Goal: Information Seeking & Learning: Learn about a topic

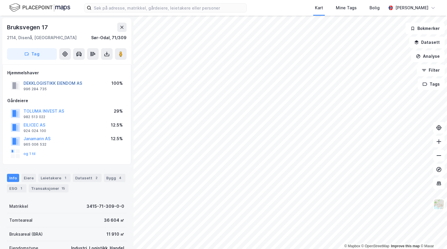
click at [0, 0] on button "DEKKLOGISTIKK EIENDOM AS" at bounding box center [0, 0] width 0 height 0
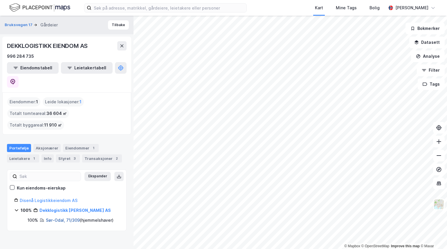
click at [57, 218] on link "Sør-Odal, 71/309" at bounding box center [63, 220] width 34 height 5
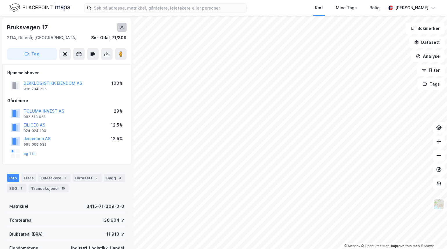
click at [120, 28] on icon at bounding box center [122, 27] width 5 height 5
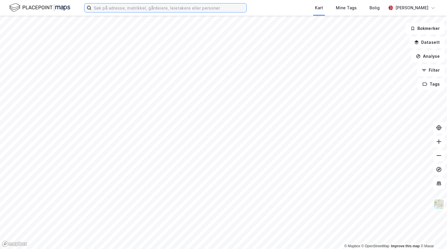
click at [204, 6] on input at bounding box center [169, 7] width 155 height 9
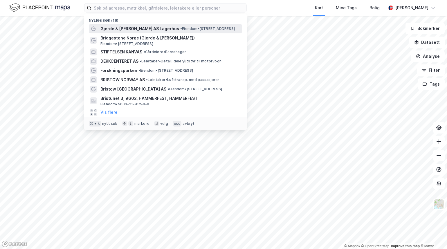
click at [146, 29] on span "Gjerde & [PERSON_NAME] AS Lagerhus" at bounding box center [140, 28] width 79 height 7
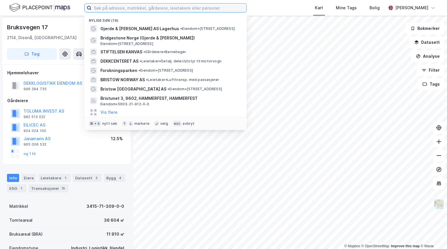
click at [150, 6] on input at bounding box center [169, 7] width 155 height 9
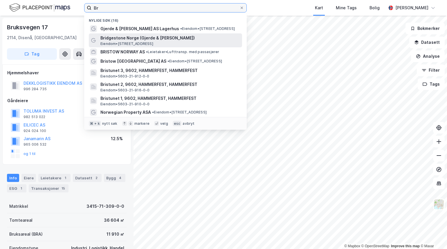
type input "Br"
click at [116, 40] on span "Bridgestone Norge (Gjerde & [PERSON_NAME])" at bounding box center [170, 38] width 139 height 7
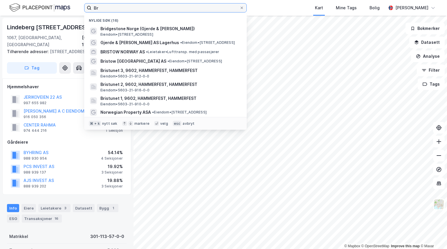
click at [103, 8] on input "Br" at bounding box center [166, 7] width 148 height 9
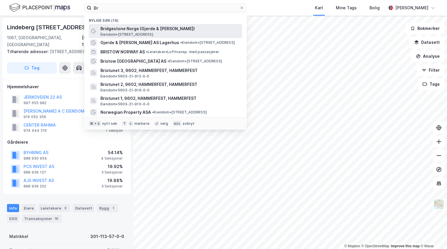
click at [114, 27] on span "Bridgestone Norge (Gjerde & [PERSON_NAME])" at bounding box center [170, 28] width 139 height 7
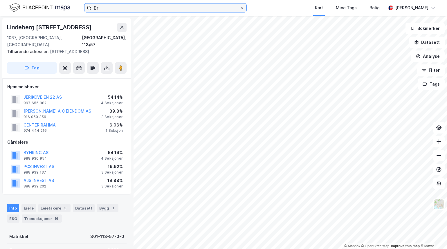
click at [100, 6] on input "Br" at bounding box center [166, 7] width 148 height 9
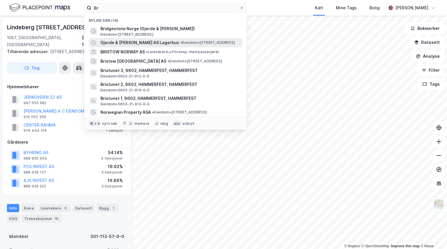
click at [117, 42] on span "Gjerde & [PERSON_NAME] AS Lagerhus" at bounding box center [140, 42] width 79 height 7
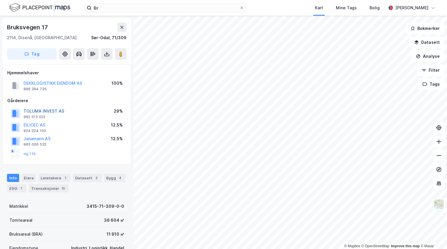
click at [0, 0] on button "TOLUMA INVEST AS" at bounding box center [0, 0] width 0 height 0
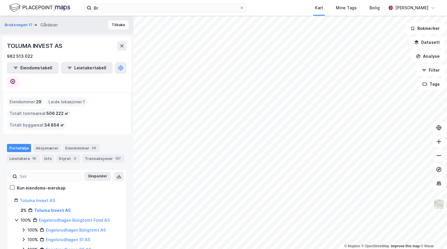
click at [120, 25] on button "Tilbake" at bounding box center [118, 24] width 21 height 9
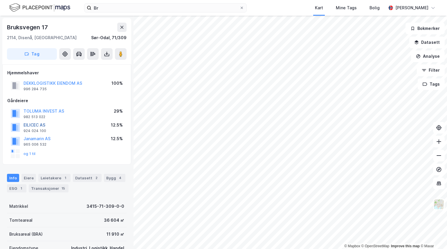
click at [0, 0] on button "EILICEC AS" at bounding box center [0, 0] width 0 height 0
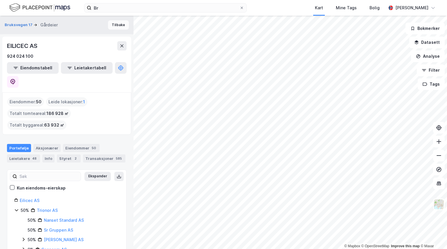
click at [118, 23] on button "Tilbake" at bounding box center [118, 24] width 21 height 9
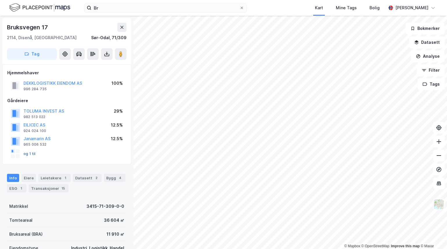
click at [0, 0] on button "og 1 til" at bounding box center [0, 0] width 0 height 0
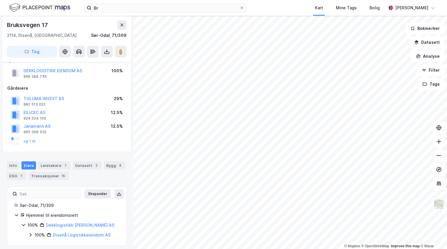
scroll to position [12, 0]
click at [65, 223] on link "Dekklogistikk [PERSON_NAME] AS" at bounding box center [80, 225] width 69 height 5
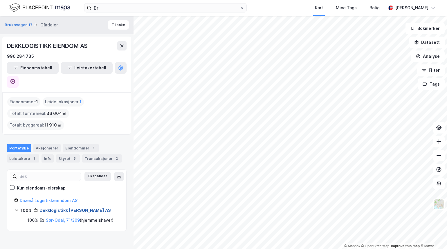
click at [50, 208] on link "Dekklogistikk [PERSON_NAME] AS" at bounding box center [75, 210] width 71 height 5
click at [41, 198] on link "Disenå Logistikkeiendom AS" at bounding box center [49, 200] width 58 height 5
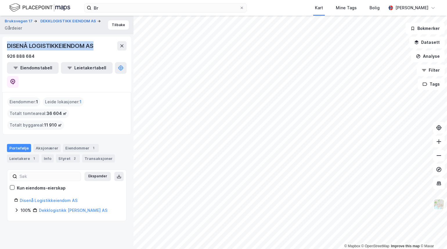
drag, startPoint x: 94, startPoint y: 45, endPoint x: 5, endPoint y: 44, distance: 89.5
click at [5, 44] on div "DISENÅ LOGISTIKKEIENDOM AS 926 888 684 Eiendomstabell Leietakertabell" at bounding box center [66, 65] width 129 height 56
copy div "DISENÅ LOGISTIKKEIENDOM AS"
click at [58, 208] on link "Dekklogistikk [PERSON_NAME] AS" at bounding box center [73, 210] width 69 height 5
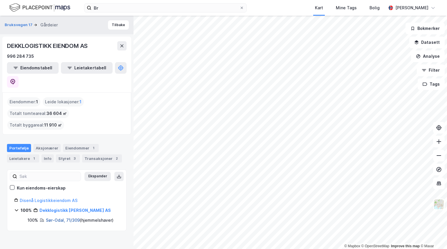
click at [59, 218] on link "Sør-Odal, 71/309" at bounding box center [63, 220] width 34 height 5
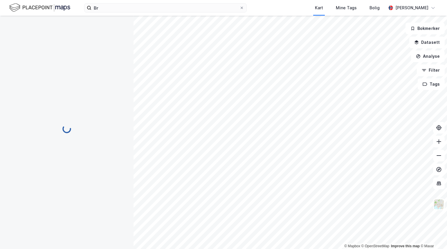
scroll to position [12, 0]
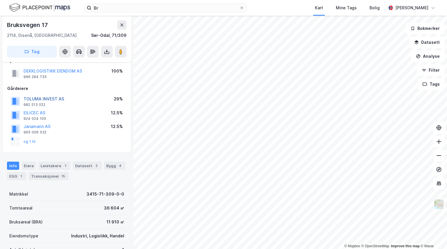
click at [0, 0] on button "TOLUMA INVEST AS" at bounding box center [0, 0] width 0 height 0
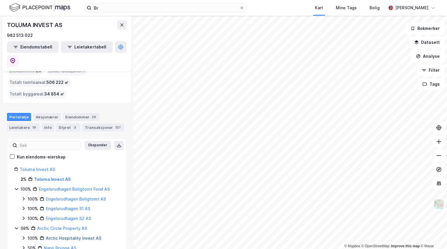
scroll to position [30, 0]
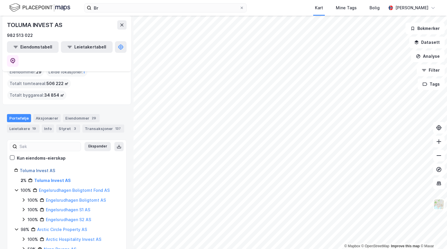
click at [34, 168] on link "Toluma Invest AS" at bounding box center [37, 170] width 35 height 5
click at [48, 178] on link "Toluma Invest AS" at bounding box center [52, 180] width 37 height 5
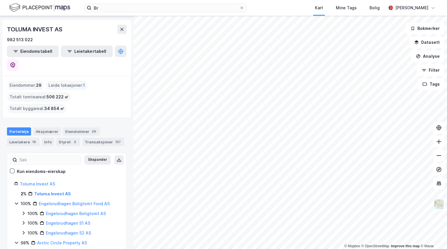
scroll to position [14, 0]
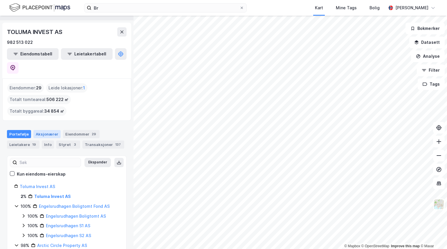
click at [45, 130] on div "Aksjonærer" at bounding box center [46, 134] width 27 height 8
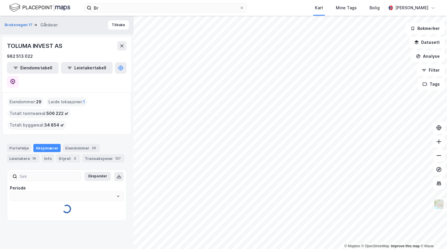
type input "Siste"
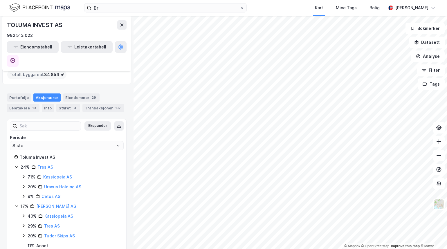
scroll to position [58, 0]
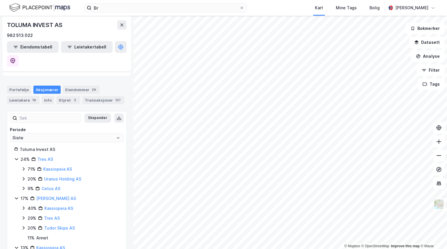
click at [24, 167] on icon at bounding box center [24, 168] width 2 height 3
click at [24, 167] on icon at bounding box center [23, 169] width 5 height 5
click at [24, 177] on icon at bounding box center [23, 179] width 5 height 5
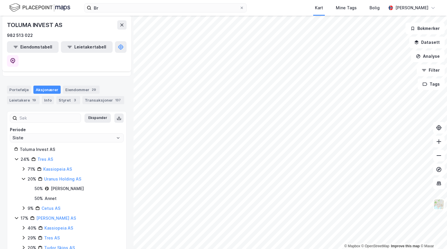
click at [24, 177] on icon at bounding box center [23, 179] width 5 height 5
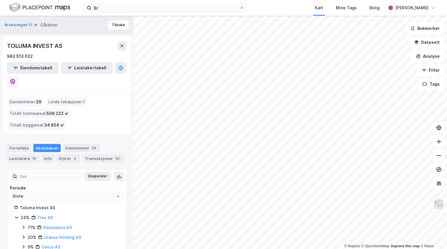
scroll to position [0, 0]
click at [121, 26] on button "Tilbake" at bounding box center [118, 24] width 21 height 9
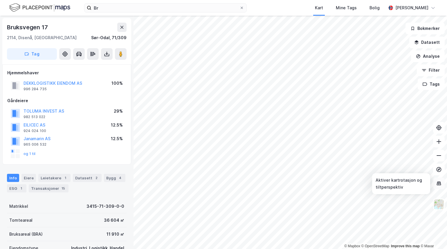
click at [441, 182] on icon at bounding box center [439, 184] width 6 height 6
click at [441, 142] on icon at bounding box center [439, 141] width 5 height 1
click at [440, 183] on icon at bounding box center [439, 183] width 4 height 1
click at [440, 140] on icon at bounding box center [439, 142] width 6 height 6
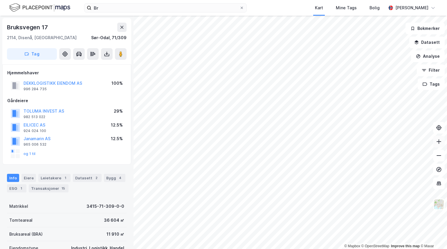
click at [440, 140] on icon at bounding box center [439, 142] width 6 height 6
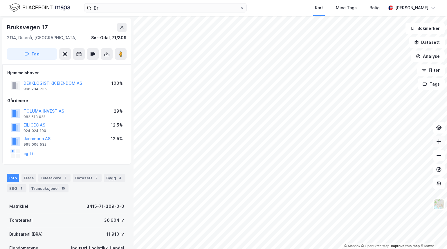
click at [440, 140] on icon at bounding box center [439, 142] width 6 height 6
click at [437, 159] on button at bounding box center [439, 156] width 12 height 12
click at [439, 184] on icon at bounding box center [439, 183] width 1 height 3
click at [440, 141] on icon at bounding box center [439, 142] width 6 height 6
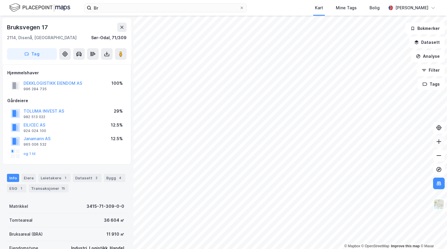
click at [440, 141] on icon at bounding box center [439, 142] width 6 height 6
click at [443, 153] on button at bounding box center [439, 156] width 12 height 12
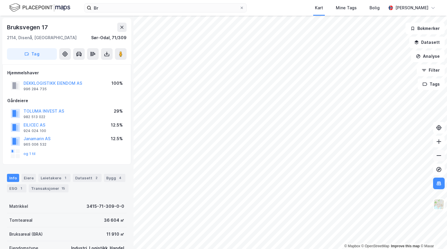
click at [443, 153] on button at bounding box center [439, 156] width 12 height 12
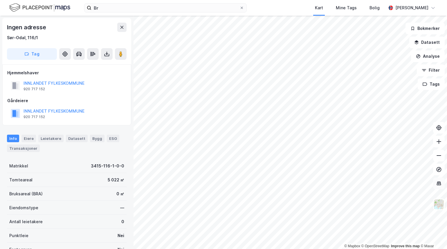
click at [441, 184] on icon at bounding box center [439, 184] width 6 height 6
click at [430, 59] on button "Analyse" at bounding box center [428, 57] width 34 height 12
click at [432, 43] on button "Datasett" at bounding box center [427, 43] width 35 height 12
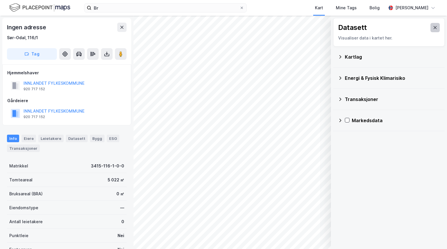
click at [436, 25] on button at bounding box center [435, 27] width 9 height 9
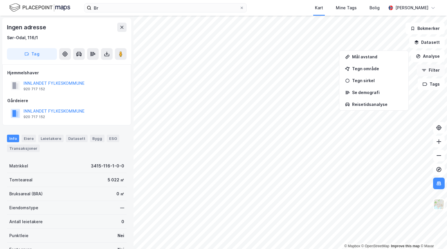
click at [430, 71] on button "Filter" at bounding box center [431, 70] width 28 height 12
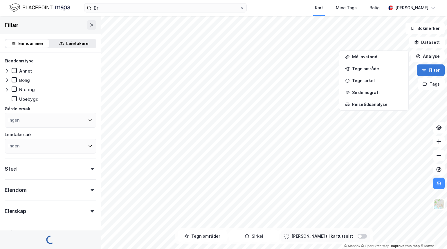
click at [430, 71] on button "Filter" at bounding box center [431, 70] width 28 height 12
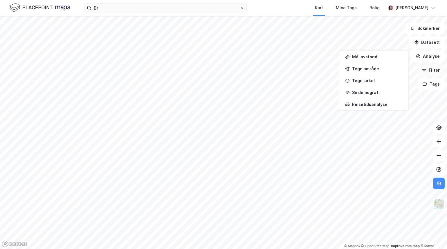
click at [430, 71] on button "Filter" at bounding box center [431, 70] width 28 height 12
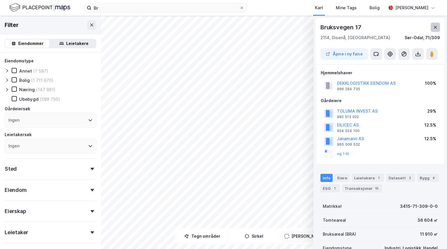
click at [435, 25] on icon at bounding box center [435, 27] width 5 height 5
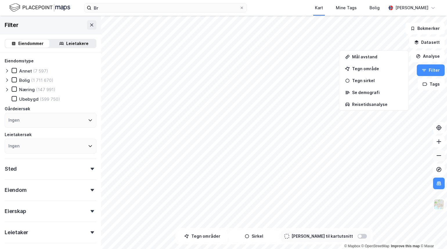
click at [438, 155] on icon at bounding box center [439, 156] width 6 height 6
click at [424, 55] on button "Analyse" at bounding box center [428, 57] width 34 height 12
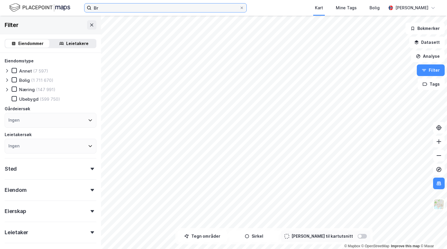
click at [109, 6] on input "Br" at bounding box center [166, 7] width 148 height 9
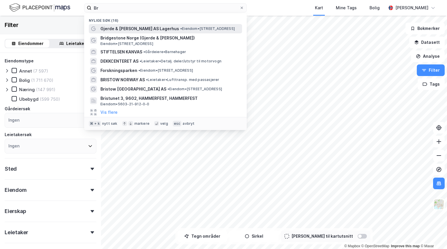
click at [109, 28] on span "Gjerde & [PERSON_NAME] AS Lagerhus" at bounding box center [140, 28] width 79 height 7
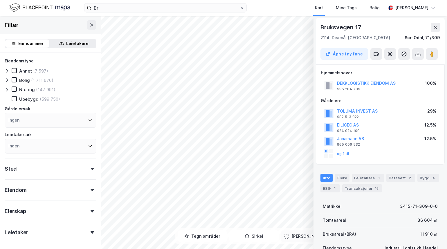
click at [191, 46] on div "© Mapbox © OpenStreetMap Improve this map © Maxar [STREET_ADDRESS], Innlandet S…" at bounding box center [223, 133] width 447 height 234
click at [68, 188] on div "Eiendom" at bounding box center [51, 188] width 92 height 17
type input "Inkluder (2 590 141)"
click at [68, 188] on div "Eiendom" at bounding box center [51, 188] width 92 height 17
click at [0, 0] on button "DEKKLOGISTIKK EIENDOM AS" at bounding box center [0, 0] width 0 height 0
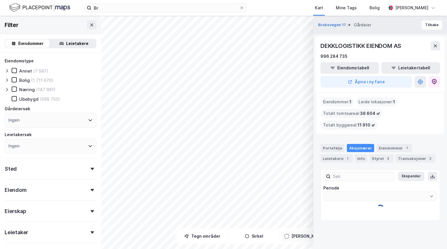
type input "Siste"
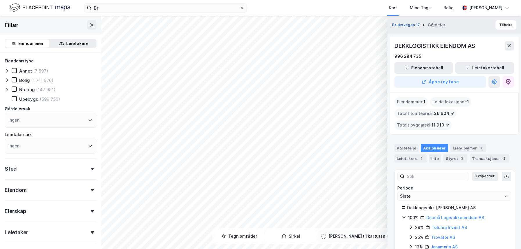
click at [405, 25] on button "Bruksvegen 17" at bounding box center [406, 25] width 29 height 6
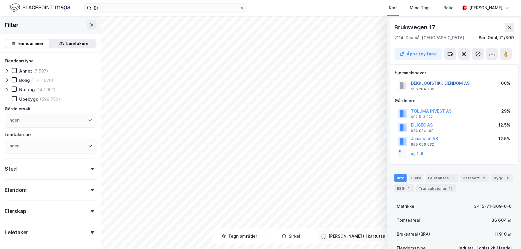
click at [0, 0] on button "DEKKLOGISTIKK EIENDOM AS" at bounding box center [0, 0] width 0 height 0
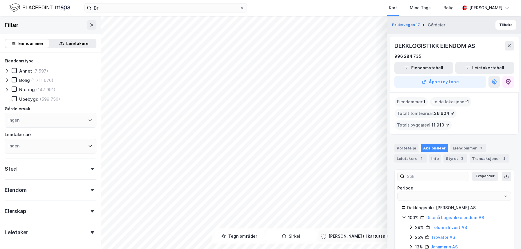
type input "Siste"
click at [406, 144] on div "Portefølje" at bounding box center [406, 148] width 24 height 8
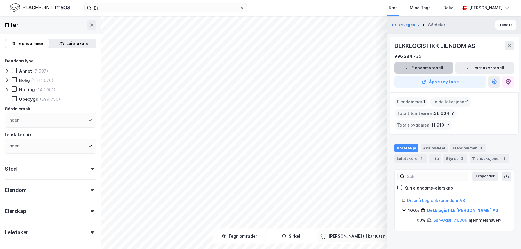
click at [431, 67] on button "Eiendomstabell" at bounding box center [423, 68] width 59 height 12
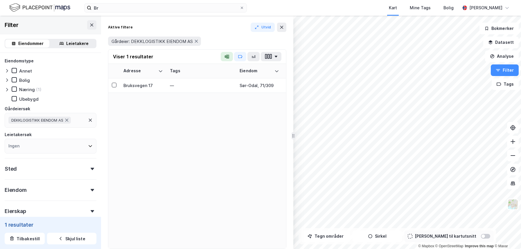
click at [67, 187] on div "Eiendom" at bounding box center [51, 188] width 92 height 17
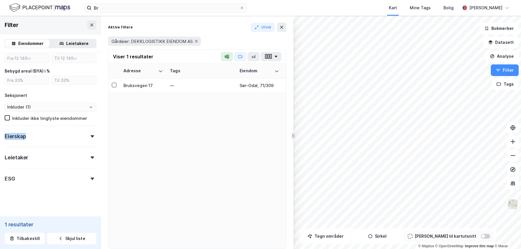
scroll to position [221, 0]
click at [67, 187] on form "Eiendomstype [PERSON_NAME] Næring (1) Ubebygd Gårdeiersøk DEKKLOGISTIKK EIENDOM…" at bounding box center [51, 25] width 92 height 378
click at [66, 178] on div "ESG" at bounding box center [51, 176] width 92 height 17
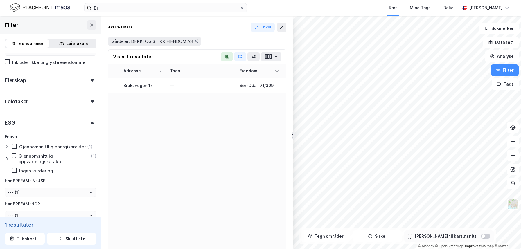
scroll to position [310, 0]
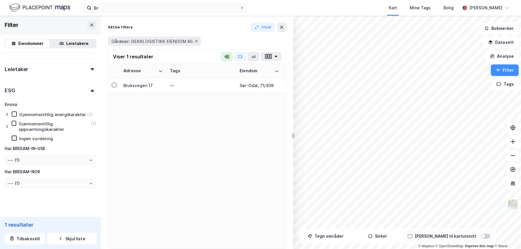
click at [13, 138] on icon at bounding box center [14, 138] width 4 height 4
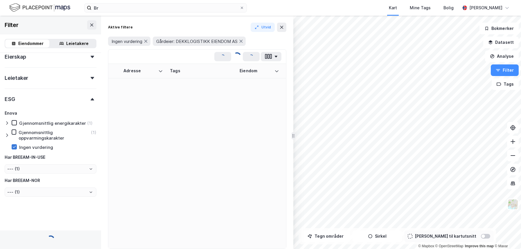
scroll to position [299, 0]
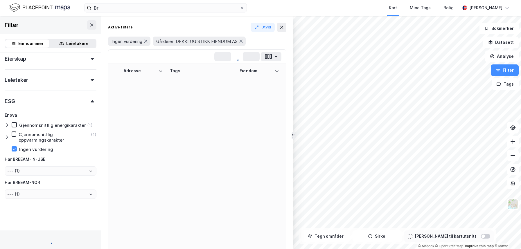
type input "Inkluder (0)"
type input "--- (0)"
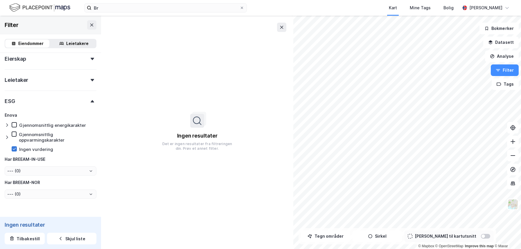
click at [15, 148] on icon at bounding box center [14, 149] width 3 height 2
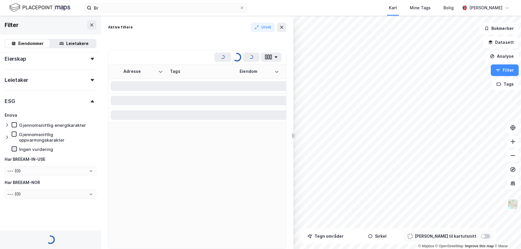
type input "Inkluder (1)"
type input "--- (1)"
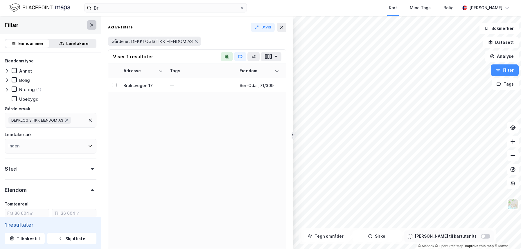
click at [92, 26] on icon at bounding box center [91, 25] width 5 height 5
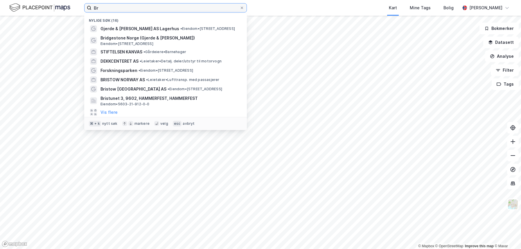
click at [200, 10] on input "Br" at bounding box center [166, 7] width 148 height 9
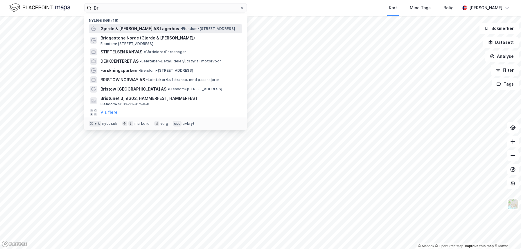
click at [180, 28] on span "•" at bounding box center [181, 28] width 2 height 4
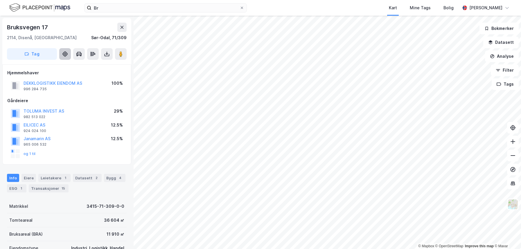
click at [66, 54] on icon at bounding box center [65, 54] width 2 height 2
